Goal: Register for event/course

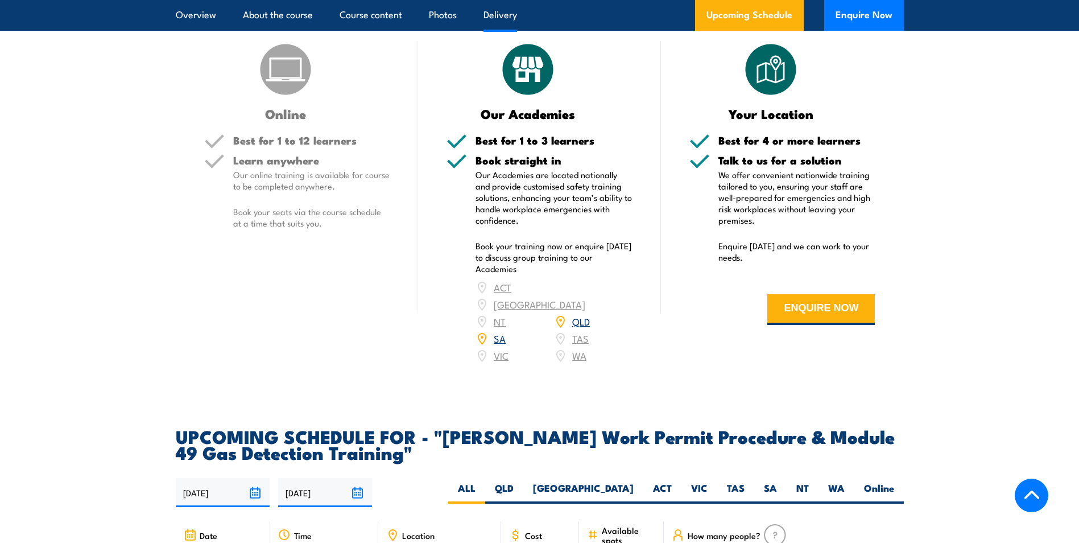
scroll to position [1479, 0]
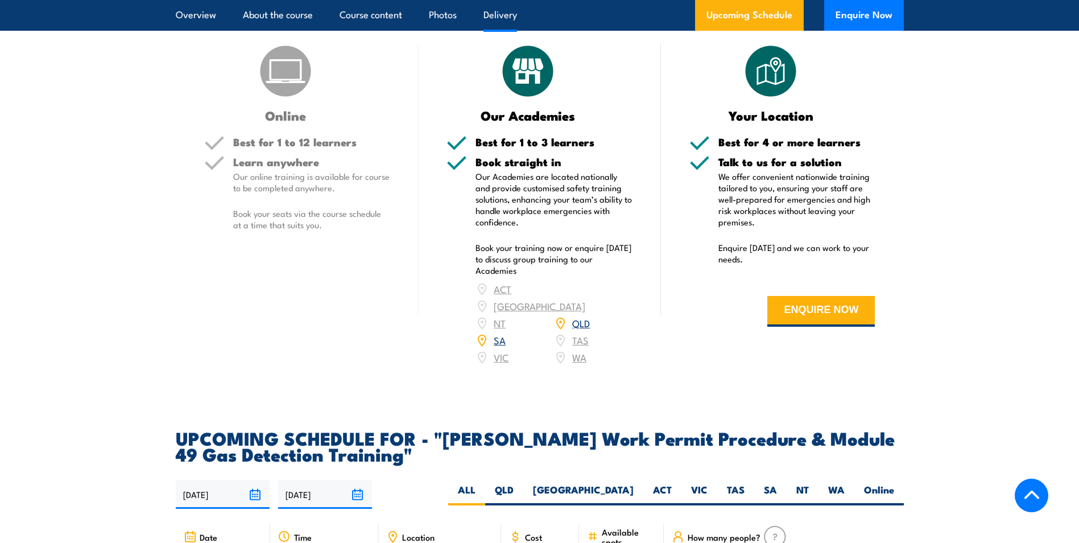
click at [587, 316] on link "QLD" at bounding box center [581, 323] width 18 height 14
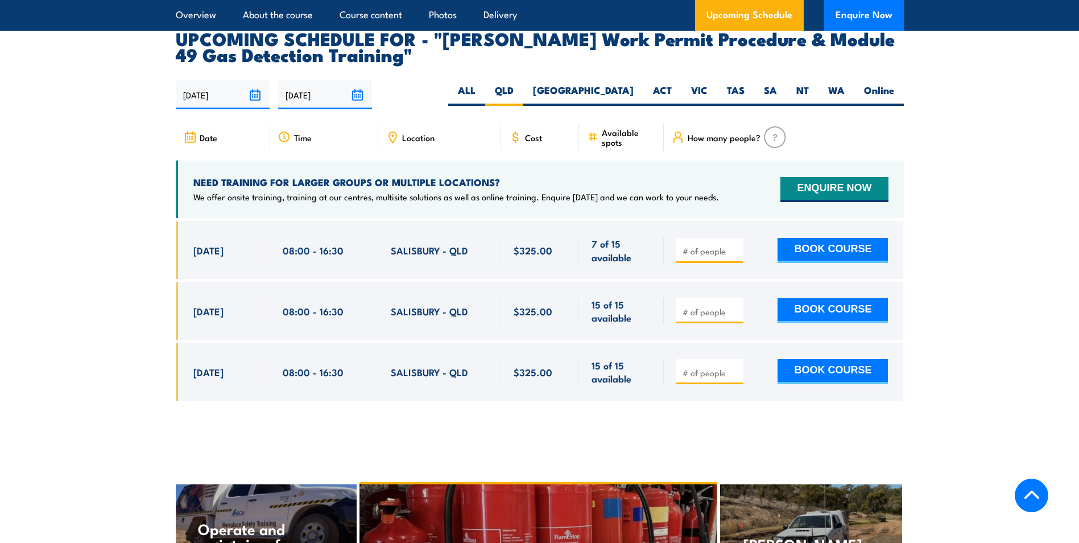
scroll to position [1822, 0]
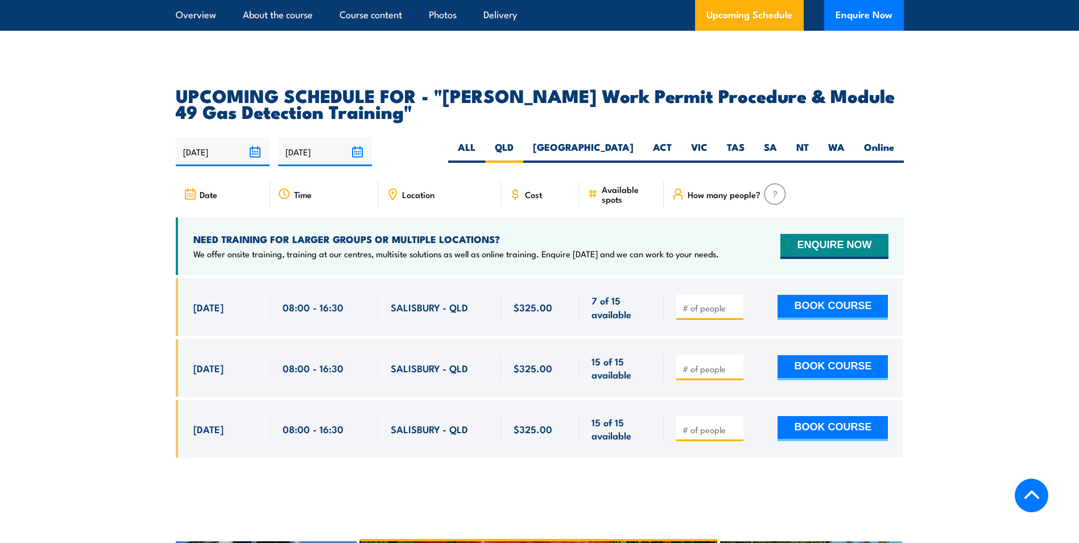
drag, startPoint x: 250, startPoint y: 336, endPoint x: 166, endPoint y: 341, distance: 84.4
click at [166, 341] on section "UPCOMING SCHEDULE FOR - "Santos Work Permit Procedure & Module 49 Gas Detection…" at bounding box center [539, 280] width 1079 height 387
drag, startPoint x: 467, startPoint y: 338, endPoint x: 401, endPoint y: 336, distance: 65.5
click at [401, 361] on span "SALISBURY - QLD" at bounding box center [429, 367] width 77 height 13
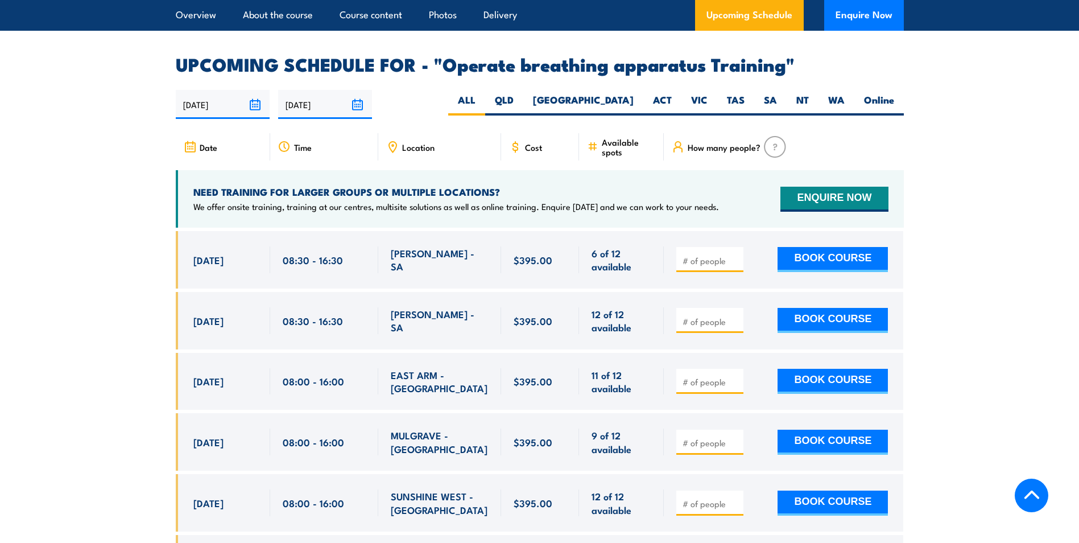
scroll to position [1764, 0]
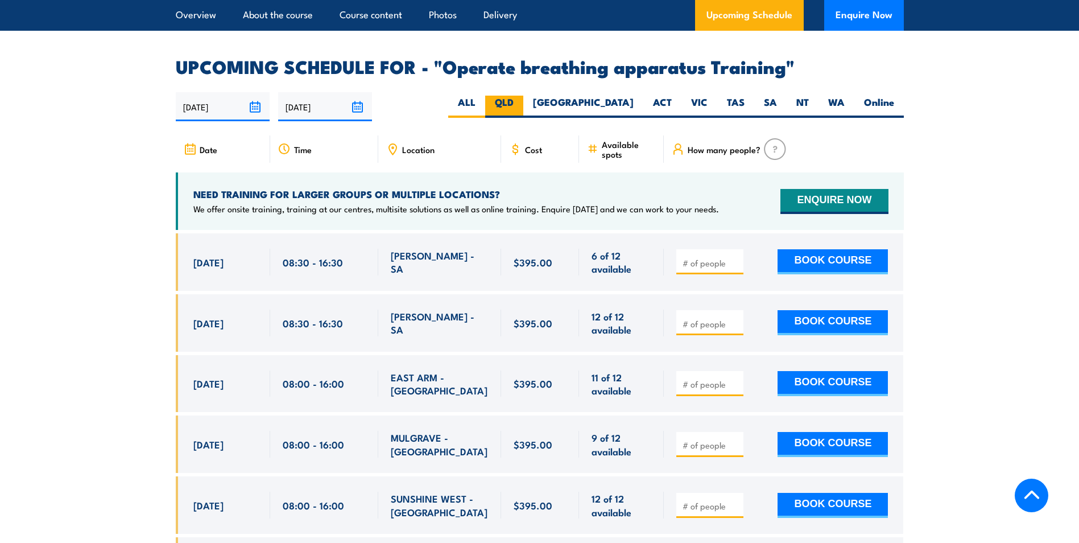
click at [523, 98] on label "QLD" at bounding box center [504, 107] width 38 height 22
click at [521, 98] on input "QLD" at bounding box center [517, 99] width 7 height 7
radio input "true"
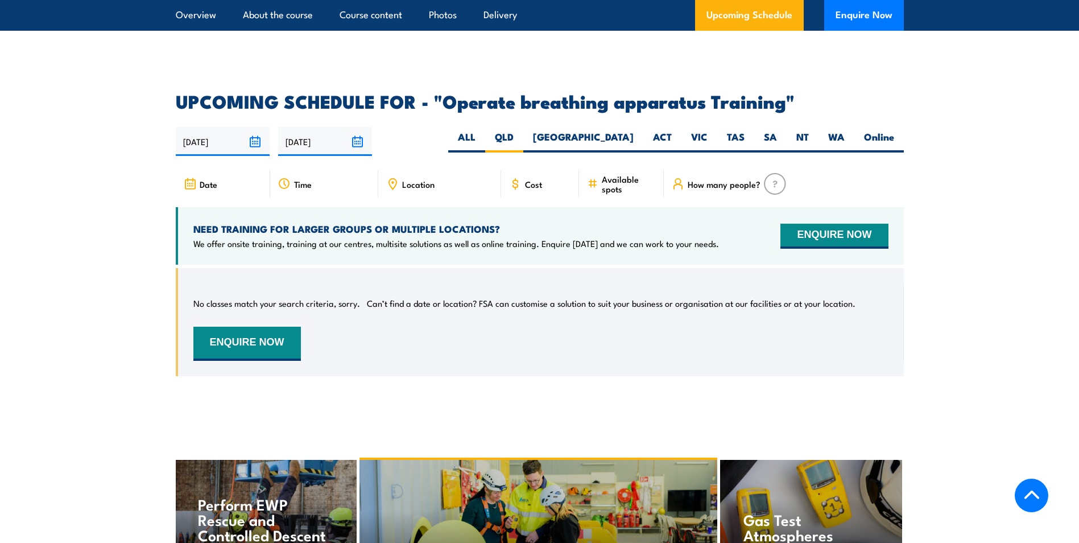
scroll to position [1703, 0]
